Goal: Book appointment/travel/reservation

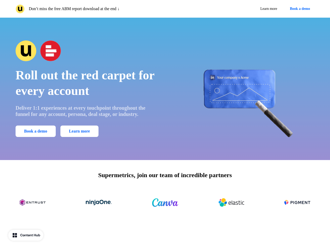
click at [165, 9] on div "Don’t miss the free ABM report download at the end ↓ Learn more Book a demo" at bounding box center [165, 9] width 330 height 18
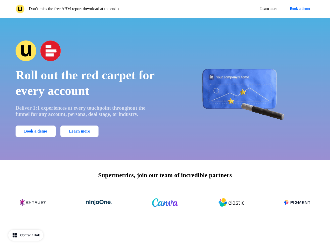
click at [89, 9] on p "Don’t miss the free ABM report download at the end ↓" at bounding box center [74, 9] width 91 height 6
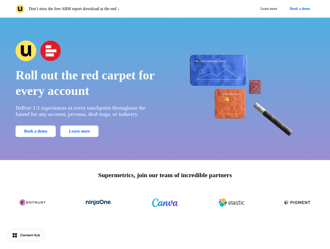
click at [241, 9] on div "Learn more Book a demo" at bounding box center [240, 8] width 147 height 9
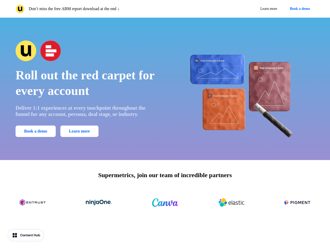
click at [299, 9] on button "Book a demo" at bounding box center [299, 8] width 29 height 9
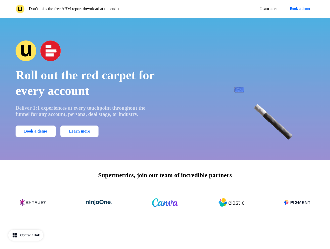
click at [165, 89] on div "Roll out the red carpet for every account Deliver 1:1 experiences at every touc…" at bounding box center [165, 89] width 330 height 142
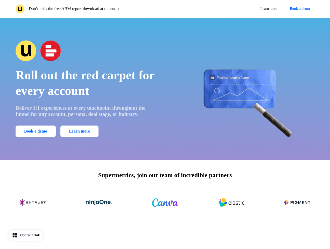
click at [86, 89] on span "Roll out the red carpet for every account" at bounding box center [85, 82] width 139 height 29
click at [86, 51] on div at bounding box center [87, 50] width 142 height 21
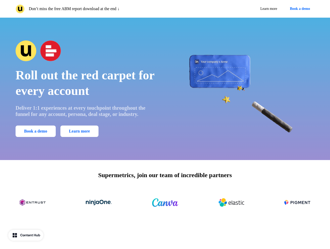
click at [37, 131] on button "Book a demo" at bounding box center [36, 130] width 40 height 11
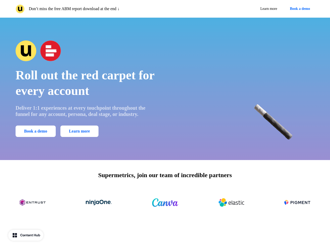
scroll to position [1063, 0]
